Goal: Find specific page/section: Locate item on page

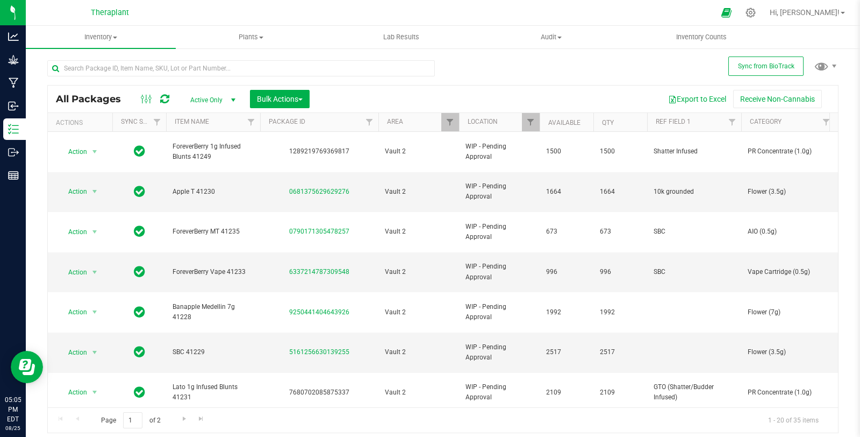
scroll to position [324, 0]
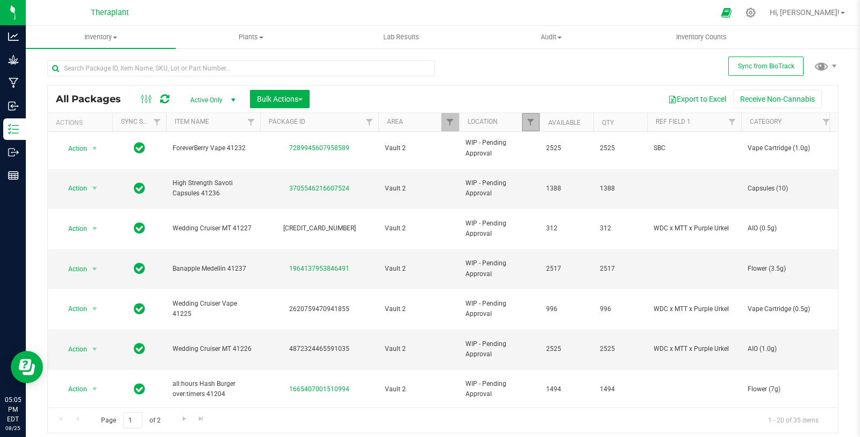
click at [535, 121] on link "Filter" at bounding box center [531, 122] width 18 height 18
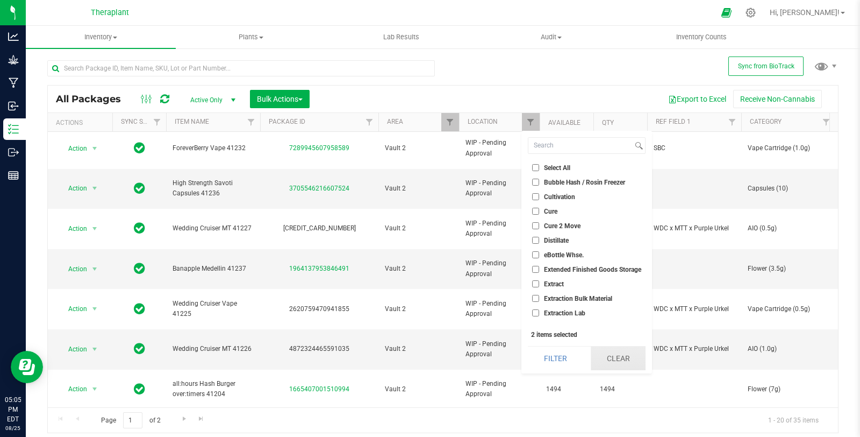
click at [645, 367] on button "Clear" at bounding box center [618, 358] width 55 height 24
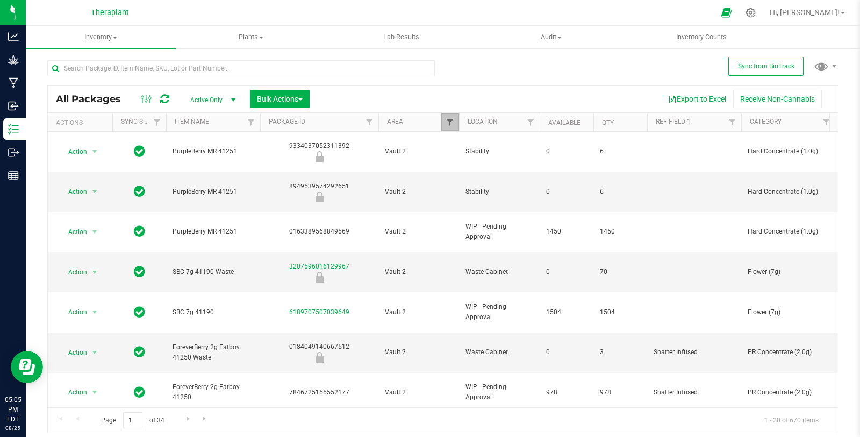
click at [450, 124] on span "Filter" at bounding box center [450, 122] width 9 height 9
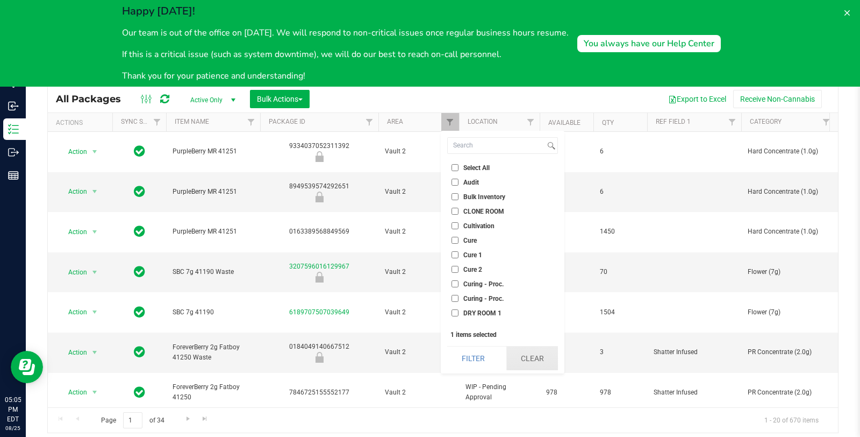
click at [538, 353] on button "Clear" at bounding box center [533, 358] width 52 height 24
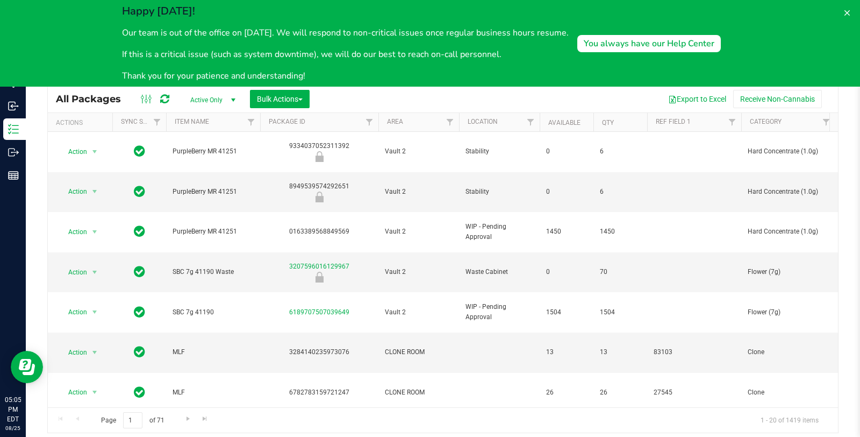
click at [609, 20] on div "Happy [DATE]! Our team is out of the office on [DATE]. We will respond to non-c…" at bounding box center [422, 43] width 826 height 78
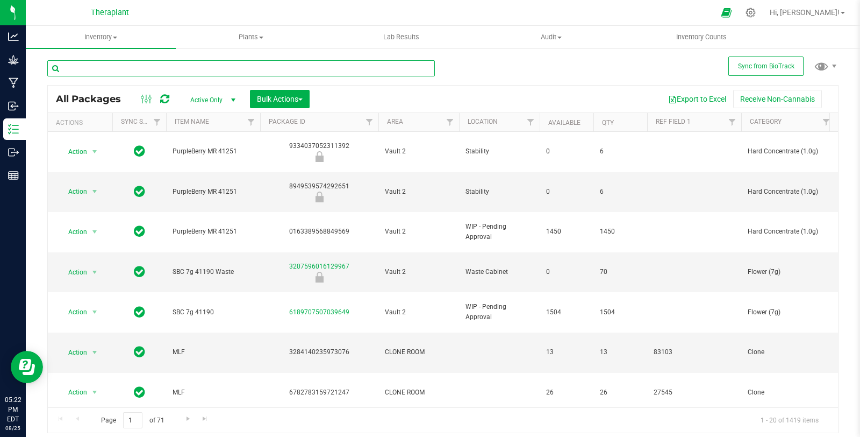
click at [160, 68] on input "text" at bounding box center [241, 68] width 388 height 16
paste input "Wedding Cake 41214"
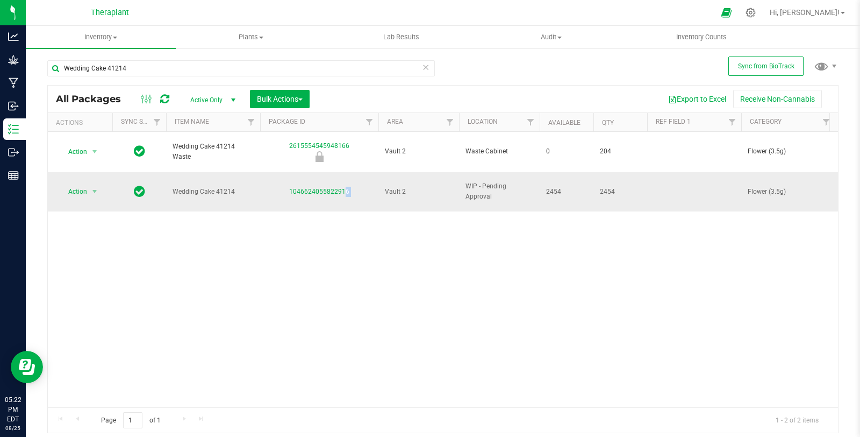
drag, startPoint x: 279, startPoint y: 175, endPoint x: 382, endPoint y: 177, distance: 103.3
copy tr "1046624055822916"
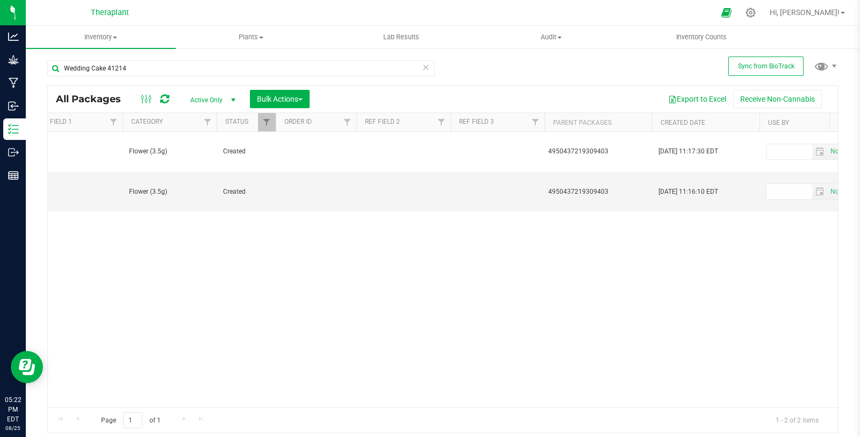
scroll to position [0, 620]
drag, startPoint x: 129, startPoint y: 68, endPoint x: 56, endPoint y: 72, distance: 72.7
click at [56, 72] on input "Wedding Cake 41214" at bounding box center [241, 68] width 388 height 16
paste input "all:hours Banana Acai Mints over:timers 41197"
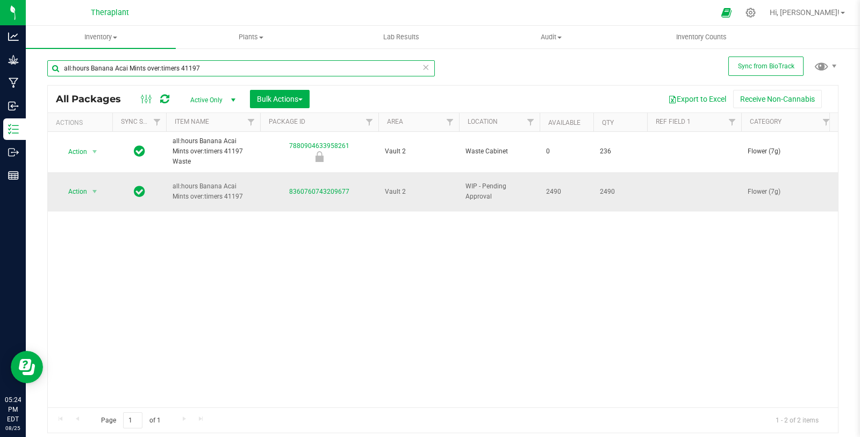
type input "all:hours Banana Acai Mints over:timers 41197"
drag, startPoint x: 267, startPoint y: 173, endPoint x: 371, endPoint y: 178, distance: 104.5
click at [371, 187] on div "8360760743209677" at bounding box center [320, 192] width 122 height 10
copy link "8360760743209677"
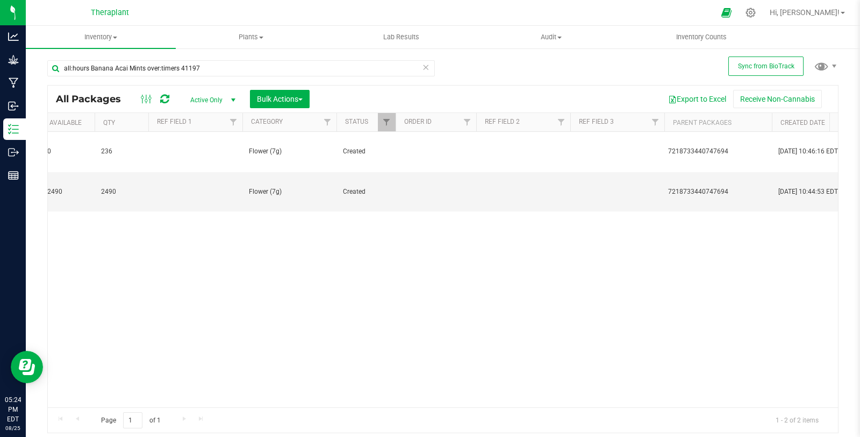
scroll to position [0, 537]
